Goal: Task Accomplishment & Management: Use online tool/utility

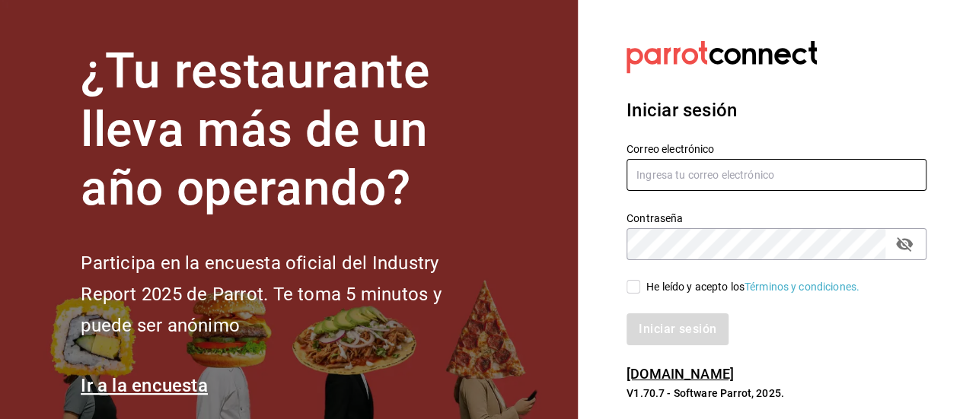
type input "[EMAIL_ADDRESS][DOMAIN_NAME]"
click at [635, 293] on input "He leído y acepto los Términos y condiciones." at bounding box center [633, 287] width 14 height 14
checkbox input "true"
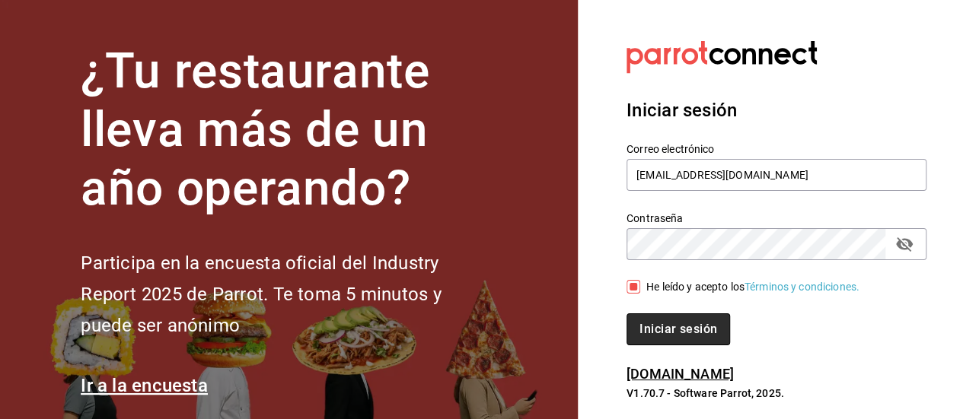
click at [651, 328] on font "Iniciar sesión" at bounding box center [678, 329] width 78 height 14
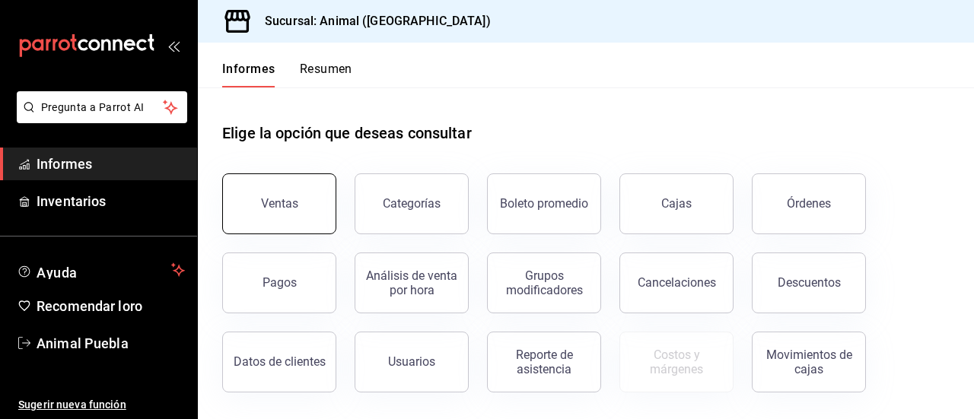
click at [315, 200] on button "Ventas" at bounding box center [279, 204] width 114 height 61
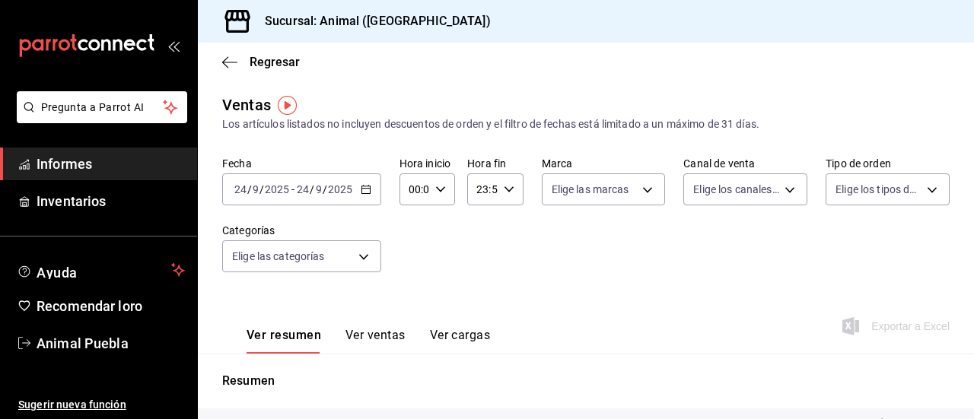
click at [371, 187] on div "2025-09-24 24 / 9 / 2025 - 2025-09-24 24 / 9 / 2025" at bounding box center [301, 190] width 159 height 32
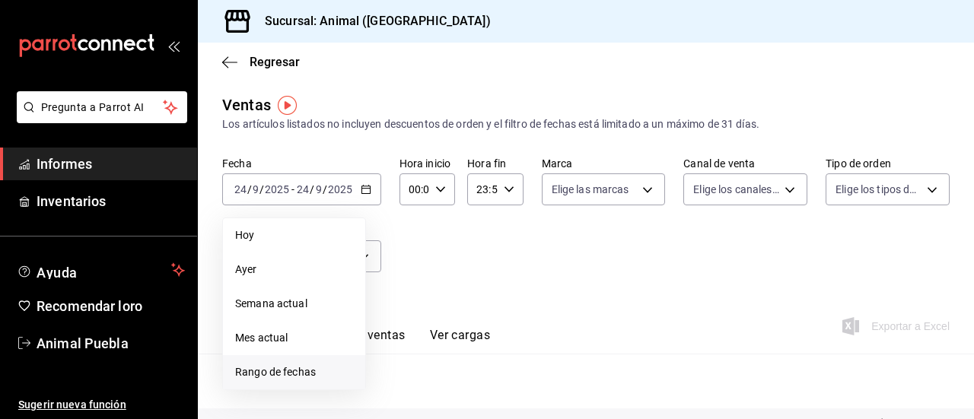
click at [283, 359] on li "Rango de fechas" at bounding box center [294, 372] width 142 height 34
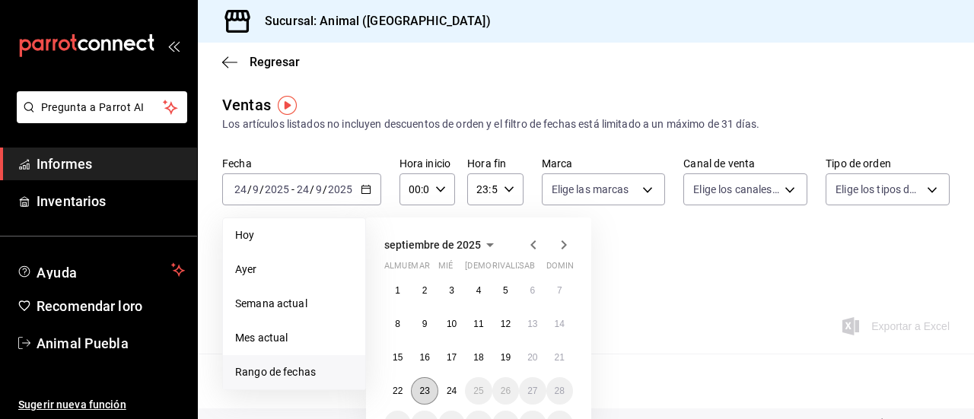
click at [419, 387] on button "23" at bounding box center [424, 390] width 27 height 27
click at [461, 393] on button "24" at bounding box center [451, 390] width 27 height 27
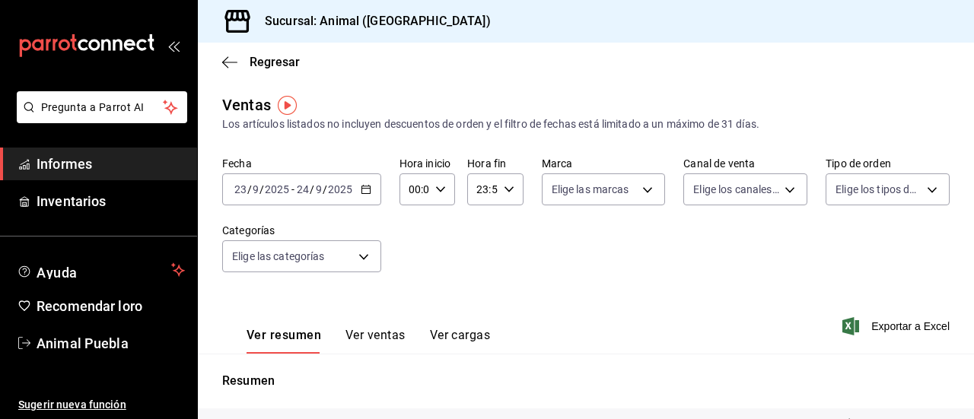
click at [438, 189] on icon "button" at bounding box center [440, 189] width 11 height 11
click at [412, 276] on font "05" at bounding box center [412, 281] width 12 height 12
type input "05:00"
click at [441, 224] on font "00" at bounding box center [439, 228] width 12 height 12
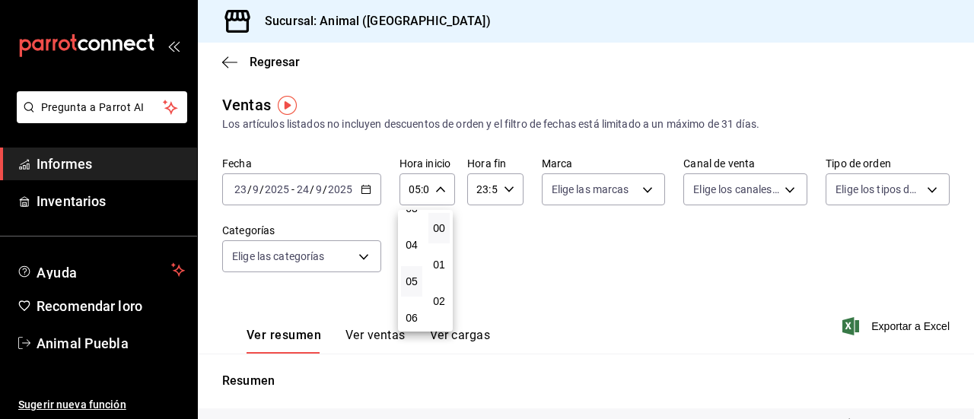
click at [504, 182] on div at bounding box center [487, 209] width 974 height 419
click at [504, 182] on div "23:59 Hora fin" at bounding box center [495, 190] width 56 height 32
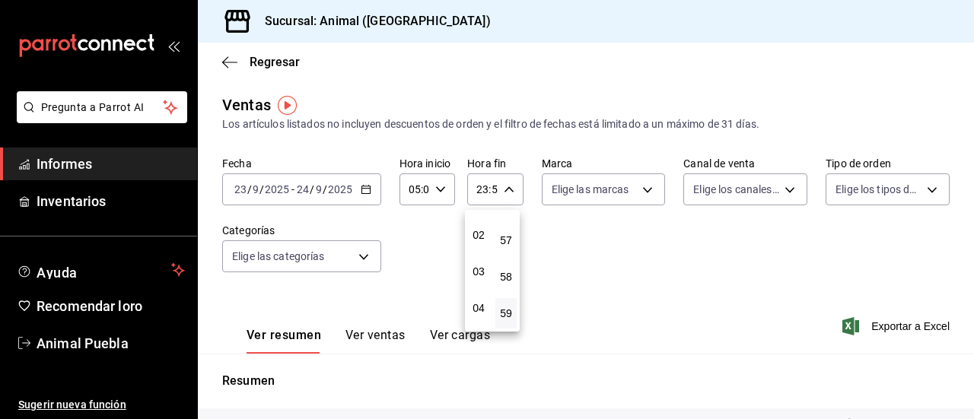
scroll to position [67, 0]
click at [481, 314] on button "04" at bounding box center [478, 307] width 21 height 30
type input "04:59"
click at [499, 311] on button "59" at bounding box center [505, 313] width 21 height 30
click at [640, 188] on div at bounding box center [487, 209] width 974 height 419
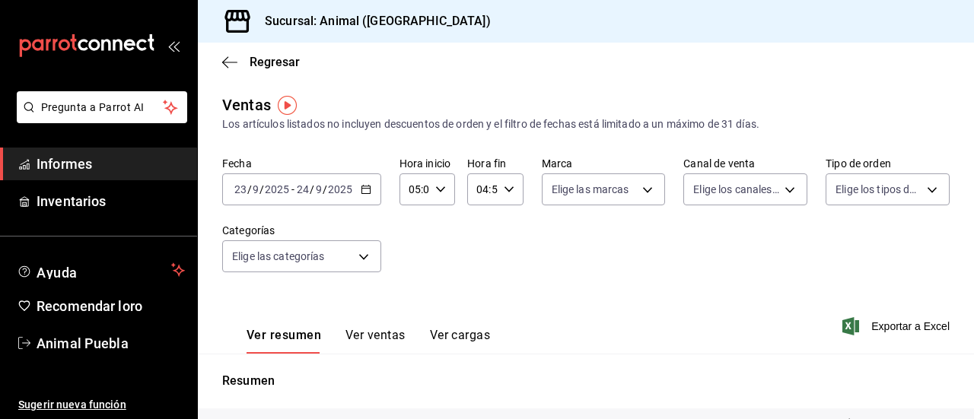
click at [640, 188] on body "Pregunta a Parrot AI Informes Inventarios Ayuda Recomendar loro Animal Puebla S…" at bounding box center [487, 209] width 974 height 419
click at [552, 248] on input "checkbox" at bounding box center [554, 249] width 14 height 14
checkbox input "true"
type input "96838179-8fbb-4073-aae3-1789726318c8"
checkbox input "true"
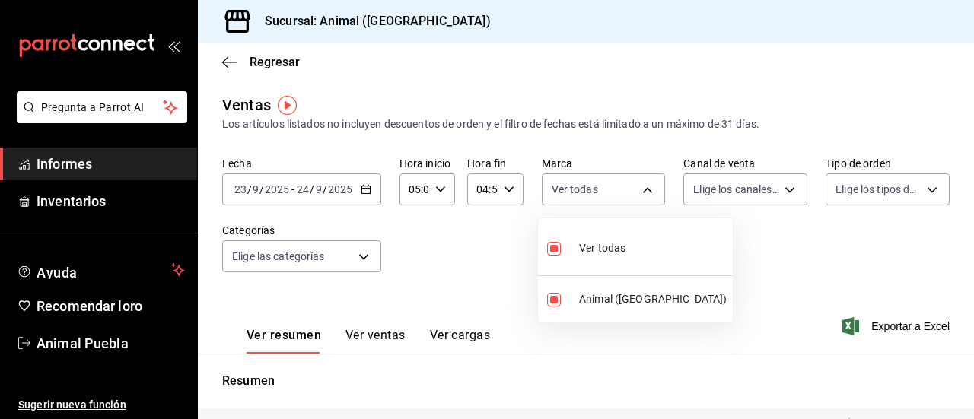
click at [780, 192] on div at bounding box center [487, 209] width 974 height 419
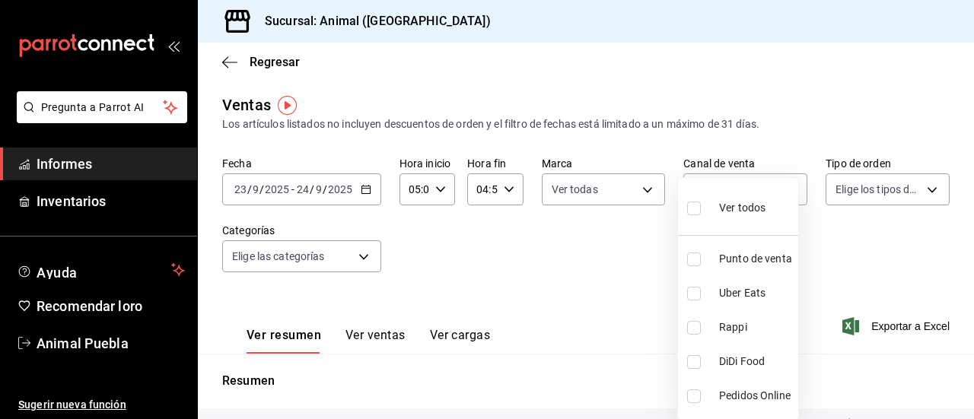
click at [780, 192] on body "Pregunta a Parrot AI Informes Inventarios Ayuda Recomendar loro Animal Puebla S…" at bounding box center [487, 209] width 974 height 419
click at [693, 210] on input "checkbox" at bounding box center [694, 209] width 14 height 14
checkbox input "true"
type input "PARROT,UBER_EATS,RAPPI,DIDI_FOOD,ONLINE"
checkbox input "true"
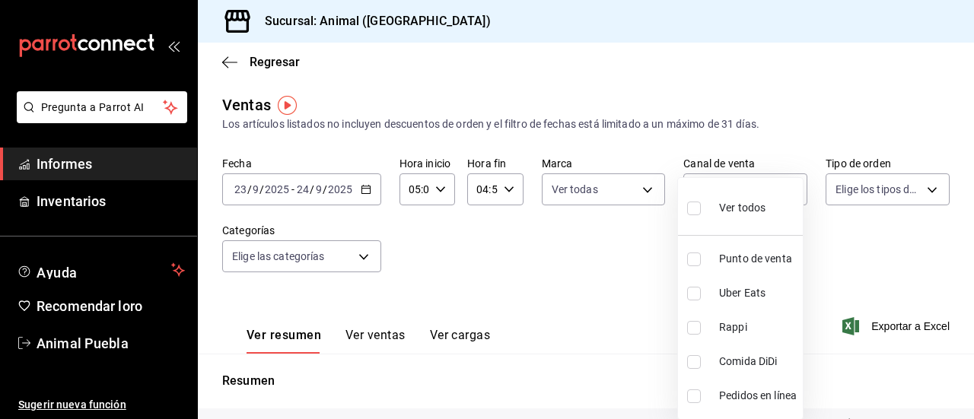
checkbox input "true"
click at [914, 187] on div at bounding box center [487, 209] width 974 height 419
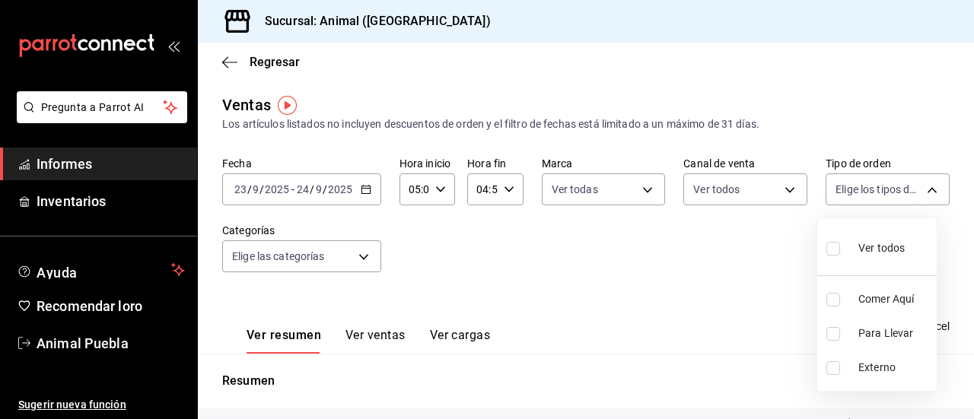
click at [914, 187] on body "Pregunta a Parrot AI Informes Inventarios Ayuda Recomendar loro Animal Puebla S…" at bounding box center [487, 209] width 974 height 419
click at [837, 244] on input "checkbox" at bounding box center [833, 249] width 14 height 14
checkbox input "true"
type input "89cc3392-1a89-49ed-91c4-e66ea58282e1,025cf6ae-25b7-4698-bb98-3d77af74a196,EXTER…"
checkbox input "true"
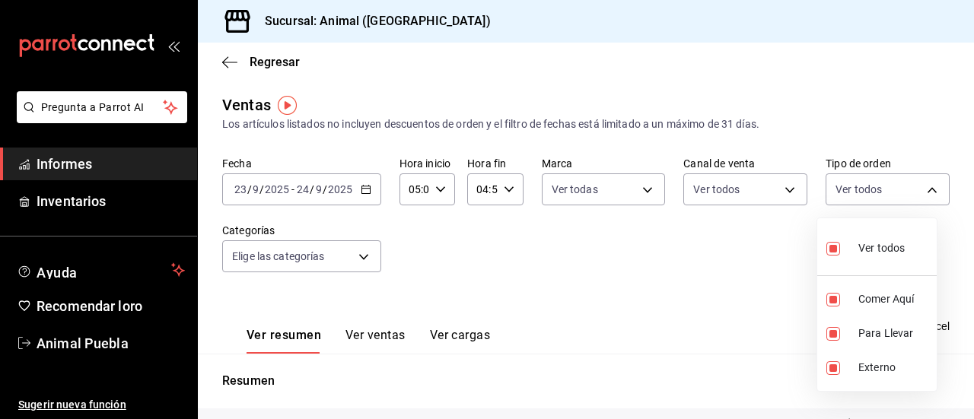
checkbox input "true"
click at [362, 256] on div at bounding box center [487, 209] width 974 height 419
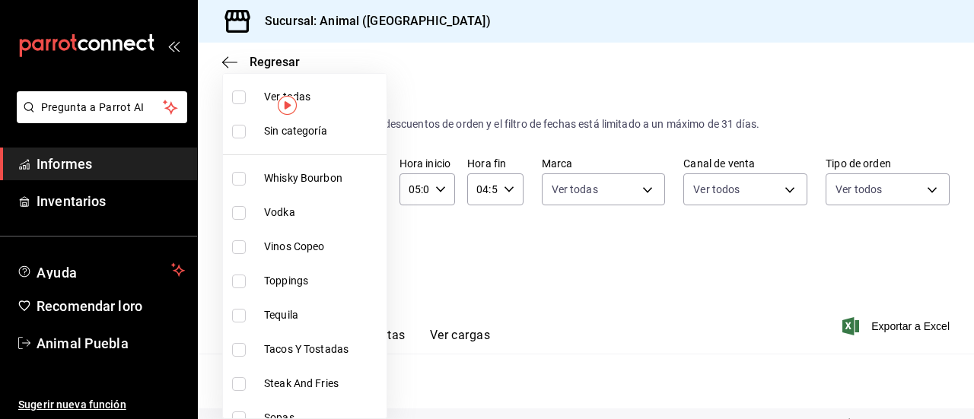
click at [362, 256] on body "Pregunta a Parrot AI Informes Inventarios Ayuda Recomendar loro Animal Puebla S…" at bounding box center [487, 209] width 974 height 419
click at [241, 91] on input "checkbox" at bounding box center [239, 98] width 14 height 14
checkbox input "true"
type input "696422f3-042f-4992-a796-20cec1d2addd,ab2f2cdd-2d2d-455a-bd59-969ed93fbee5,5744a…"
checkbox input "true"
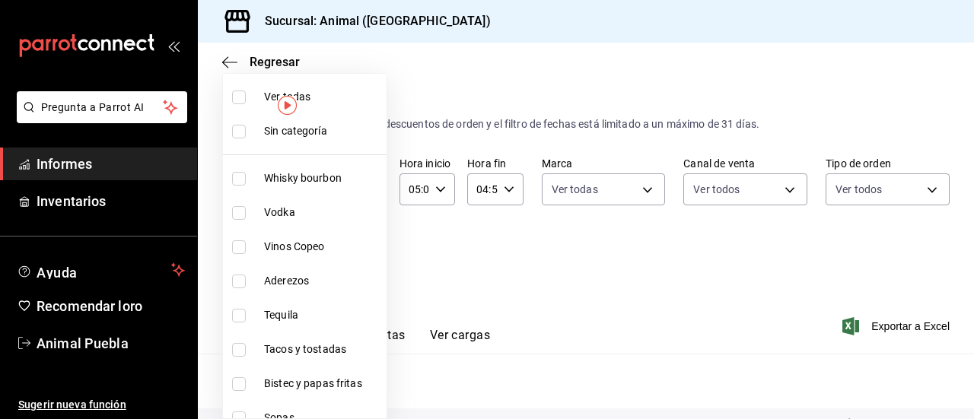
checkbox input "true"
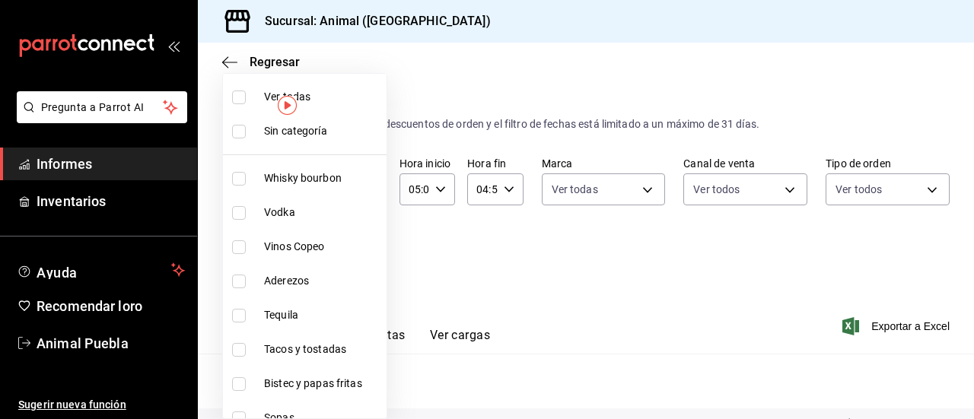
checkbox input "true"
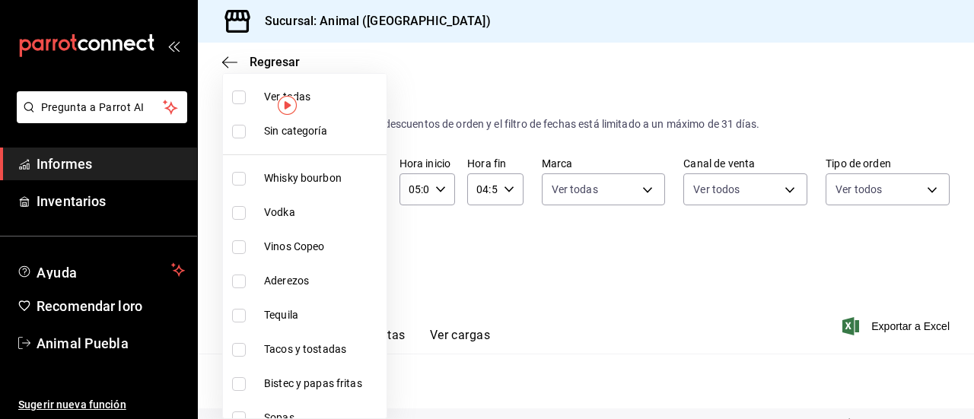
checkbox input "true"
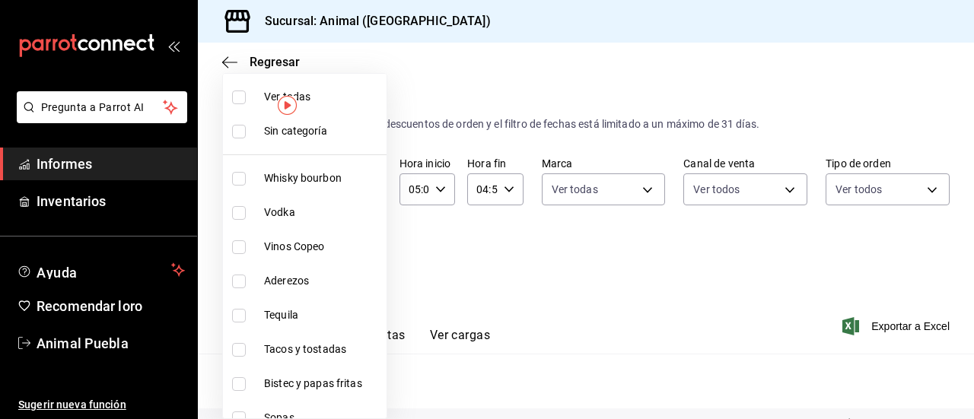
checkbox input "true"
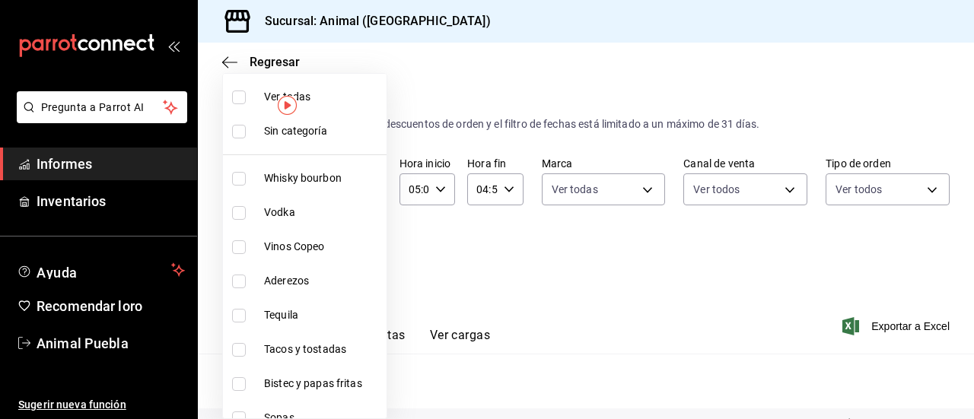
checkbox input "true"
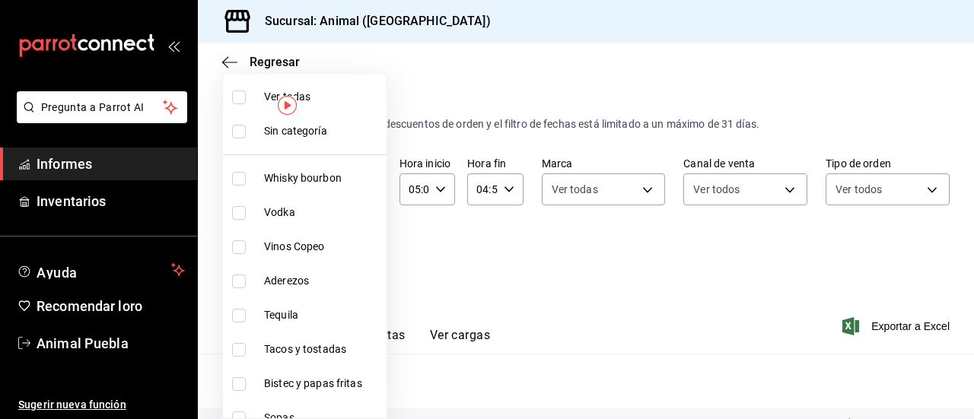
checkbox input "true"
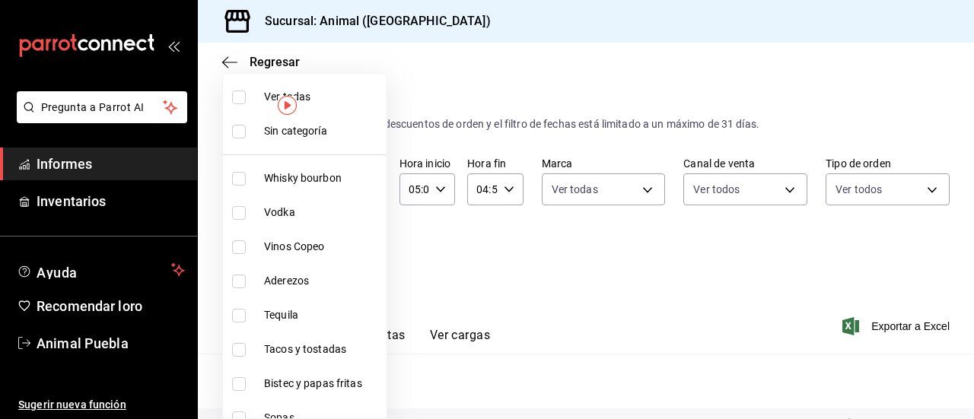
checkbox input "true"
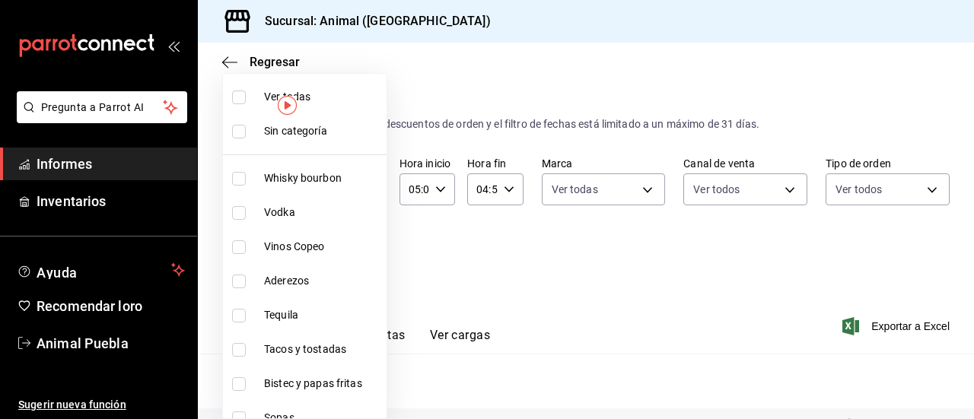
checkbox input "true"
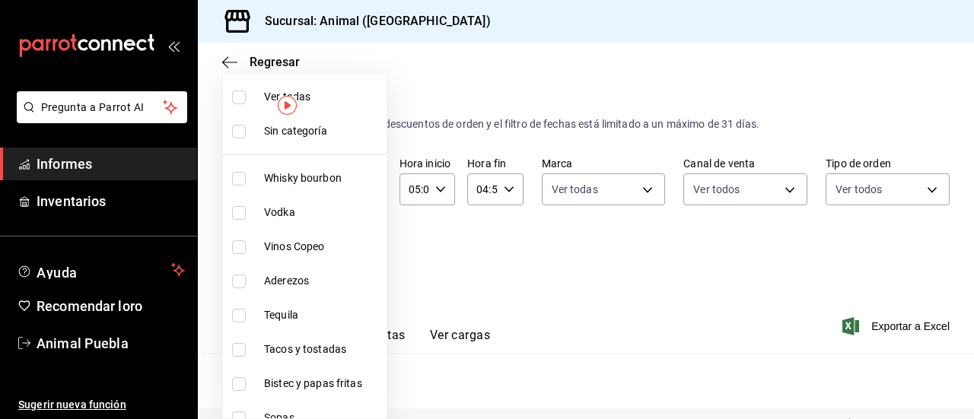
checkbox input "true"
click at [234, 133] on input "checkbox" at bounding box center [239, 132] width 14 height 14
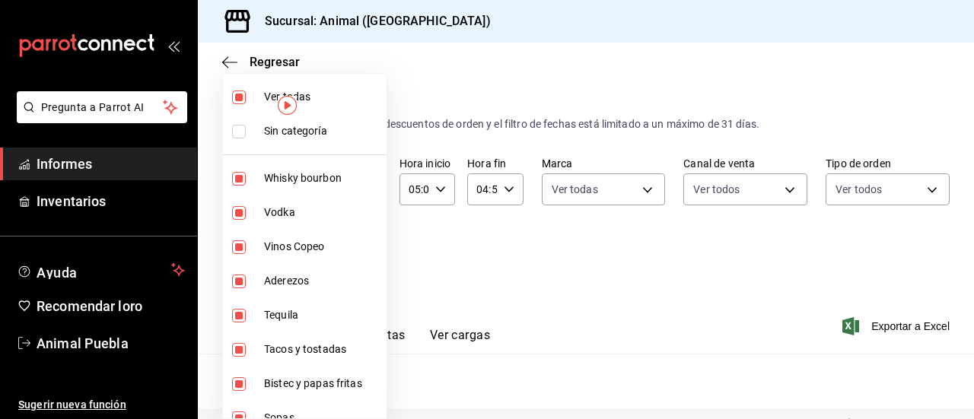
checkbox input "true"
click at [467, 270] on div at bounding box center [487, 209] width 974 height 419
click at [627, 247] on div at bounding box center [487, 209] width 974 height 419
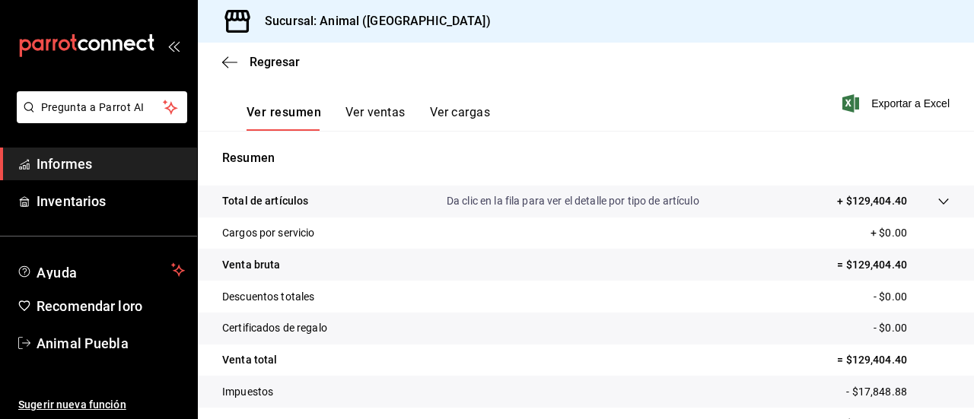
scroll to position [224, 0]
click at [938, 205] on icon at bounding box center [944, 201] width 12 height 12
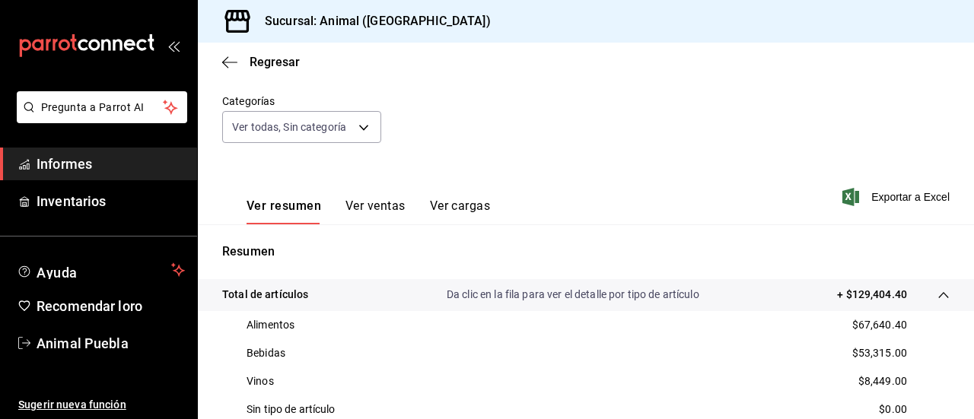
scroll to position [128, 0]
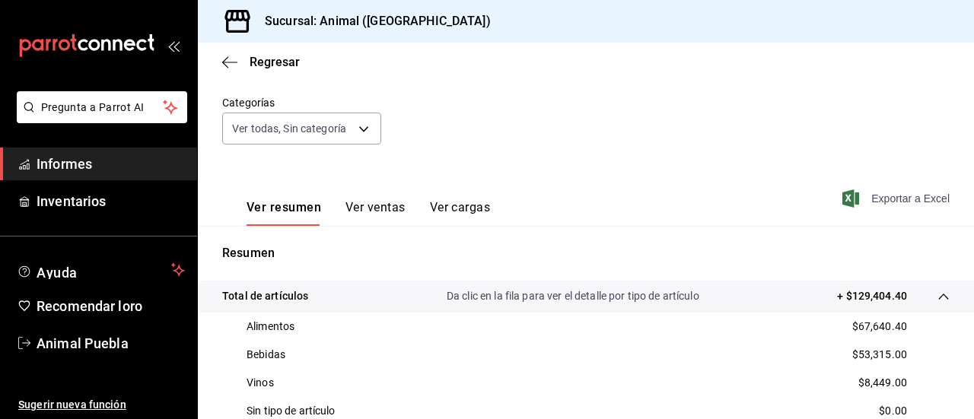
click at [850, 193] on span "Exportar a Excel" at bounding box center [897, 198] width 104 height 18
